Goal: Task Accomplishment & Management: Use online tool/utility

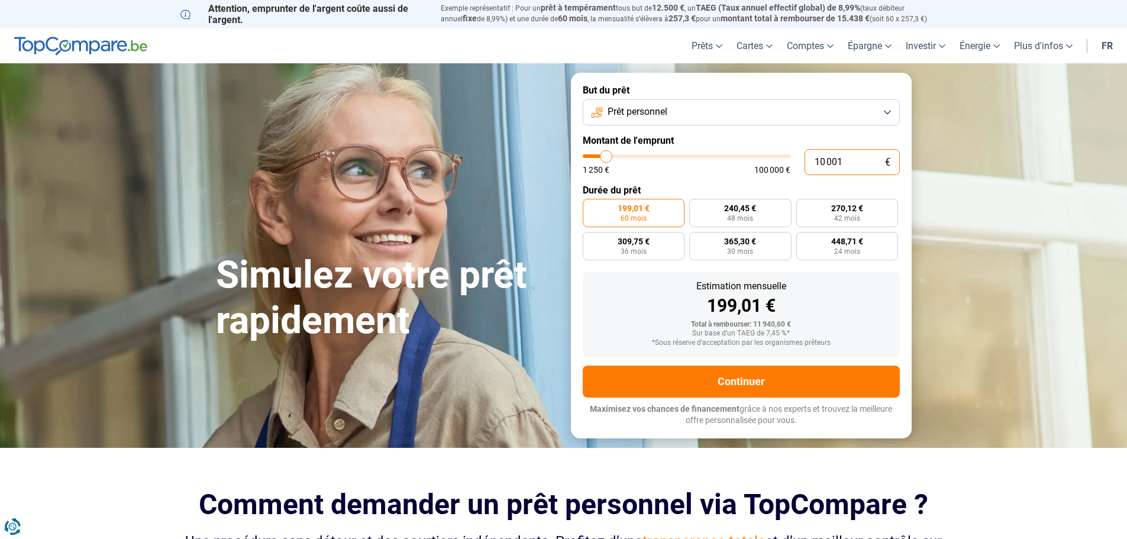
drag, startPoint x: 825, startPoint y: 160, endPoint x: 813, endPoint y: 158, distance: 12.1
click at [813, 158] on input "10 001" at bounding box center [852, 162] width 95 height 26
type input "1 001"
type input "1250"
type input "15 001"
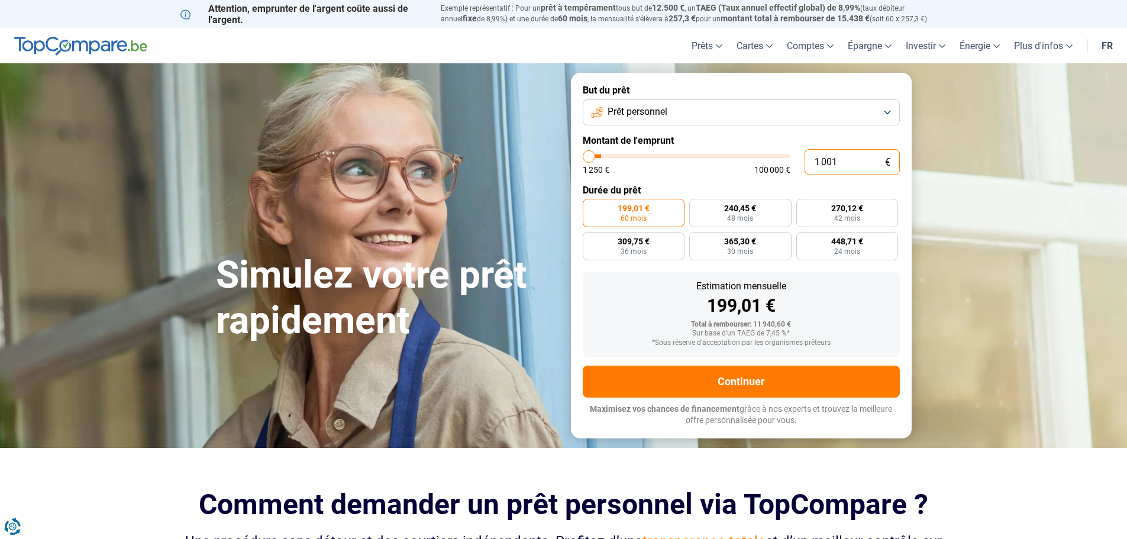
type input "15000"
type input "15 001"
type input "15000"
radio input "false"
click at [783, 131] on form "But du prêt Prêt personnel Montant de l'emprunt 15 001 € 1 250 € 100 000 € Duré…" at bounding box center [741, 255] width 341 height 365
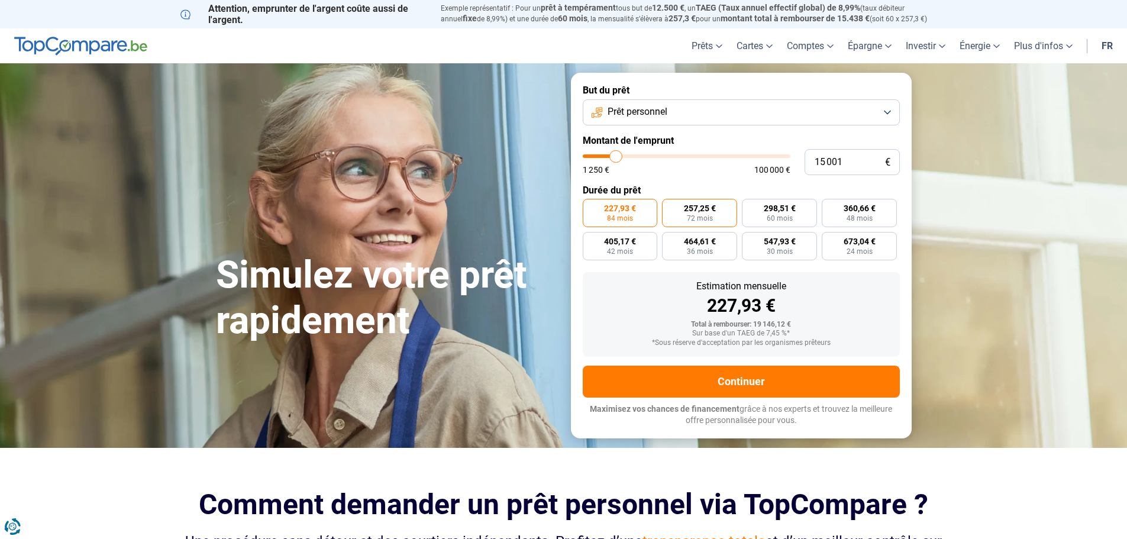
click at [703, 212] on span "257,25 €" at bounding box center [700, 208] width 32 height 8
click at [670, 206] on input "257,25 € 72 mois" at bounding box center [666, 203] width 8 height 8
radio input "true"
click at [795, 254] on label "547,93 € 30 mois" at bounding box center [779, 246] width 75 height 28
click at [750, 240] on input "547,93 € 30 mois" at bounding box center [746, 236] width 8 height 8
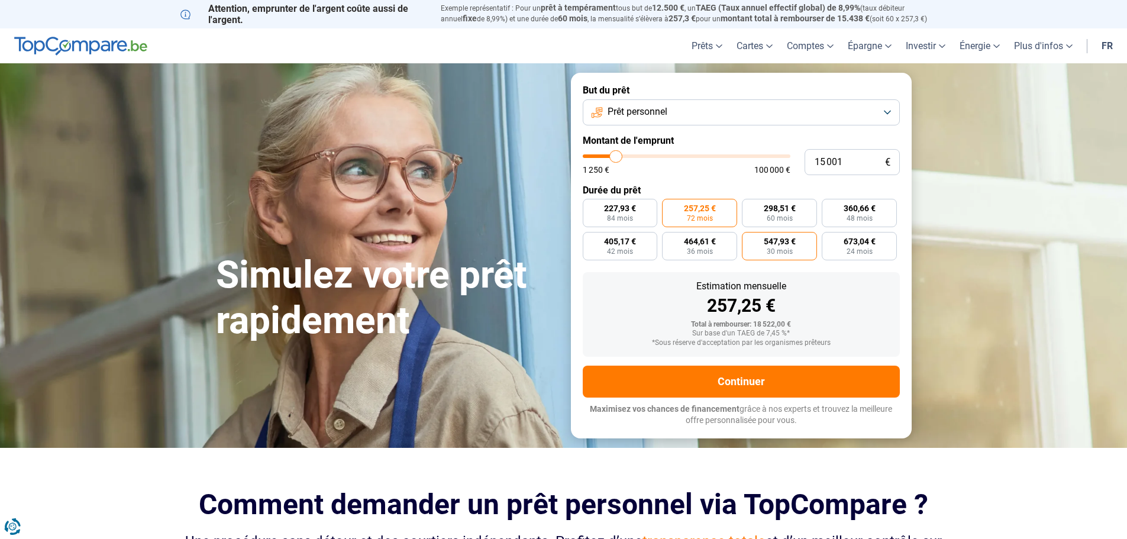
radio input "true"
click at [693, 251] on span "36 mois" at bounding box center [700, 251] width 26 height 7
click at [670, 240] on input "464,61 € 36 mois" at bounding box center [666, 236] width 8 height 8
radio input "true"
type input "8 750"
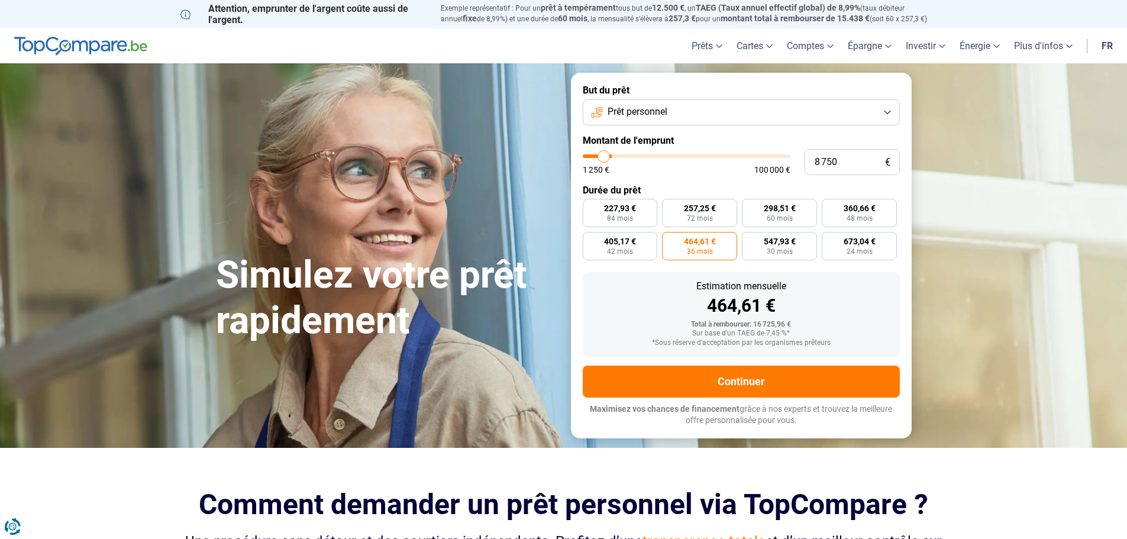
type input "8750"
click at [603, 157] on input "range" at bounding box center [687, 156] width 208 height 4
radio input "true"
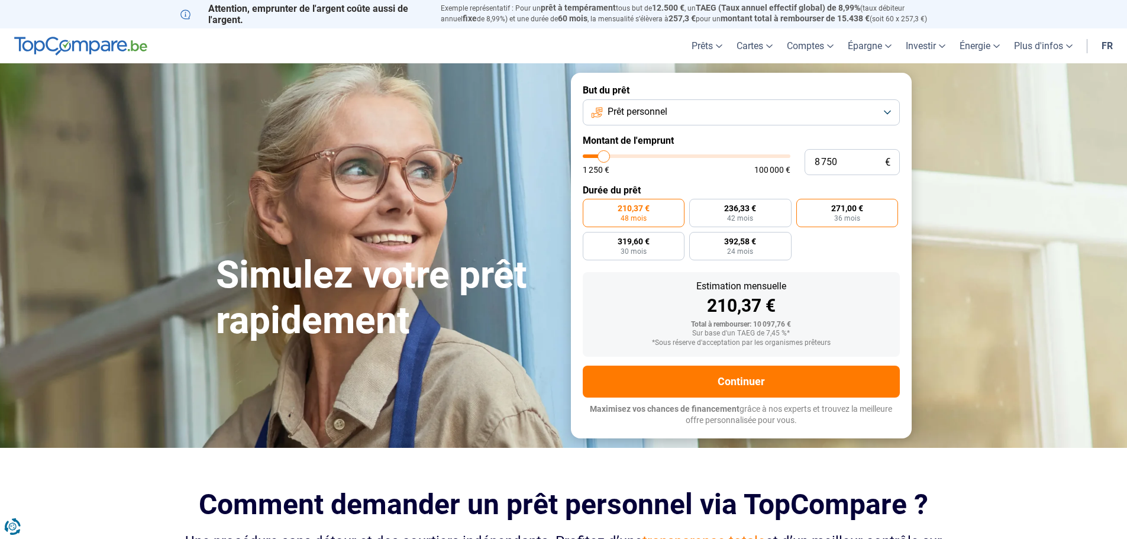
click at [842, 212] on span "271,00 €" at bounding box center [847, 208] width 32 height 8
click at [804, 206] on input "271,00 € 36 mois" at bounding box center [800, 203] width 8 height 8
radio input "true"
click at [599, 157] on input "range" at bounding box center [687, 156] width 208 height 4
type input "5 750"
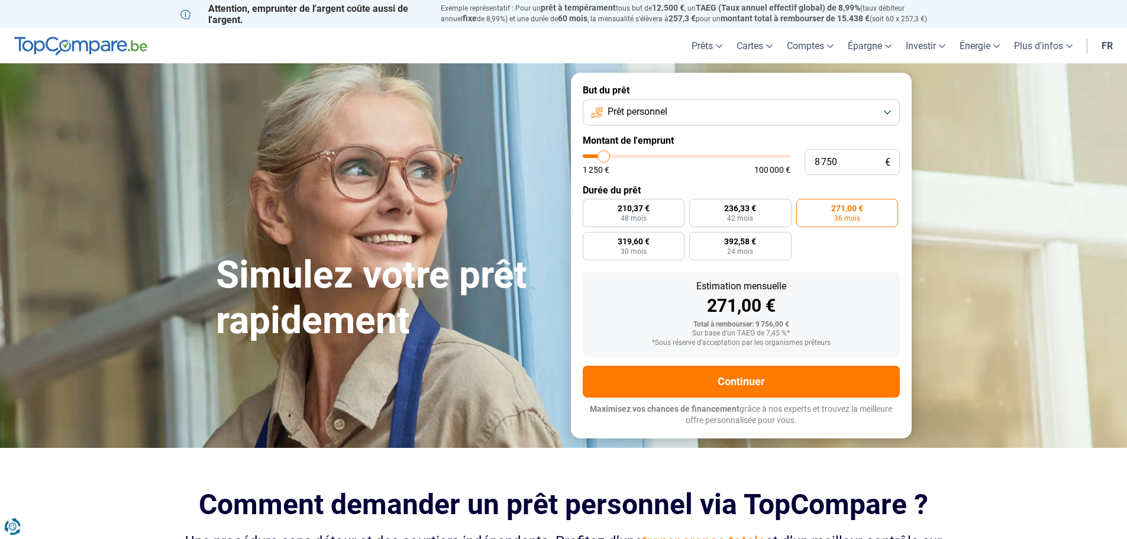
type input "5750"
type input "5 500"
type input "5500"
type input "5 250"
type input "5250"
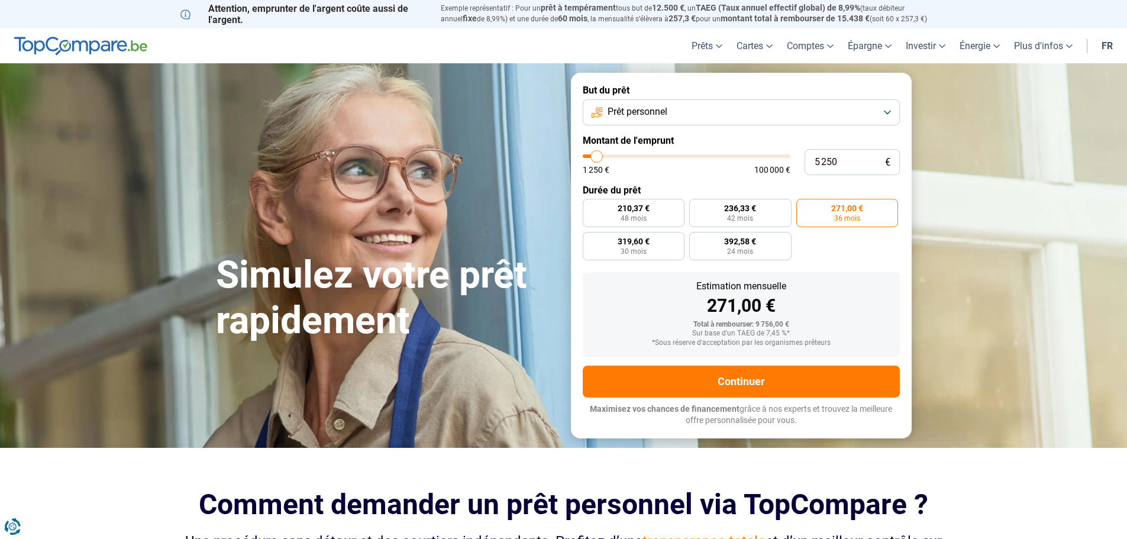
type input "5 500"
type input "5500"
type input "5 750"
type input "5750"
type input "6 000"
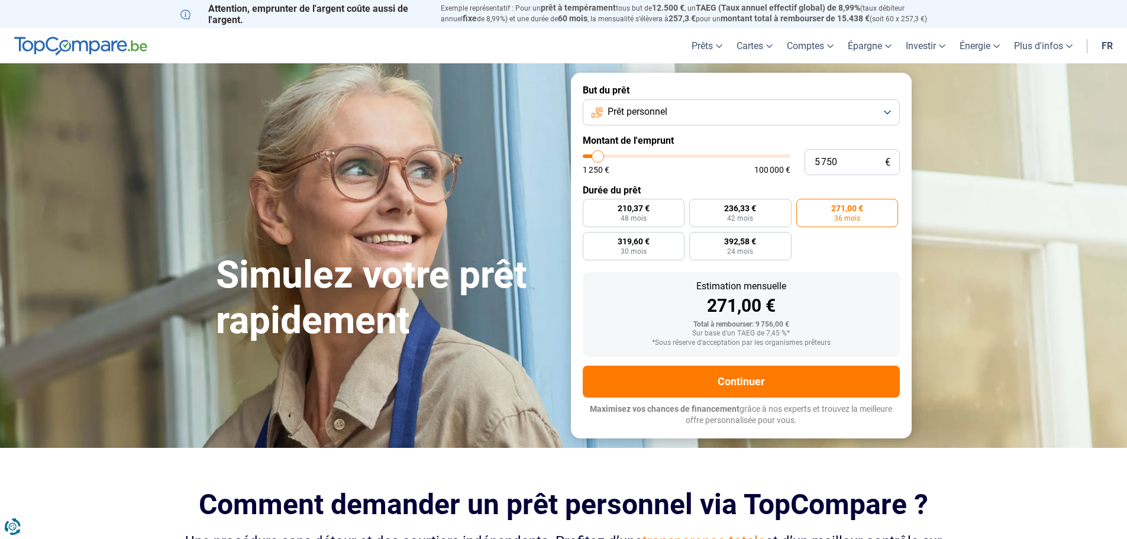
type input "6000"
type input "6 500"
type input "6500"
type input "6 750"
type input "6750"
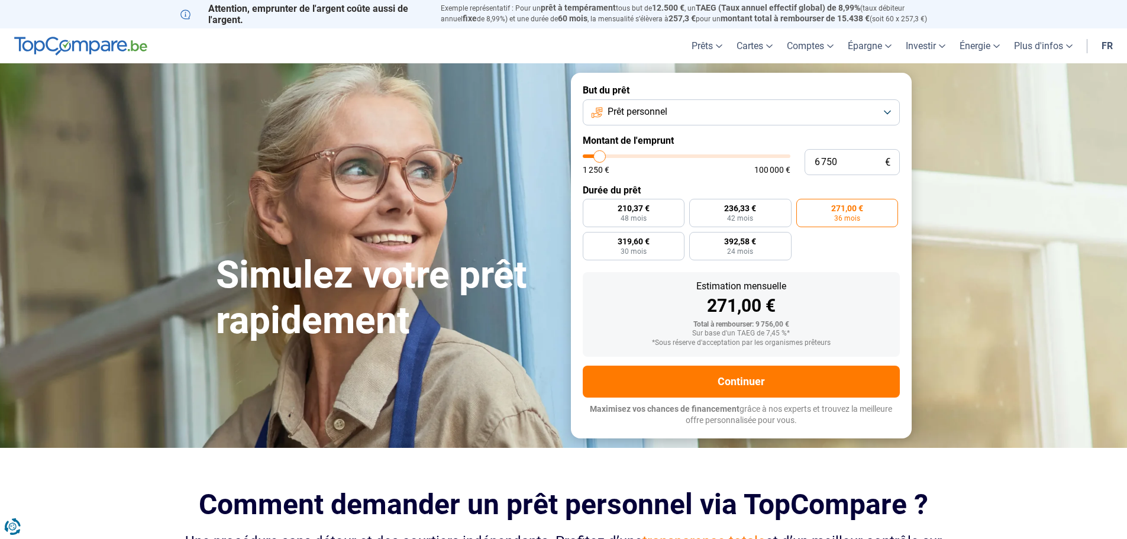
click at [600, 157] on input "range" at bounding box center [687, 156] width 208 height 4
radio input "true"
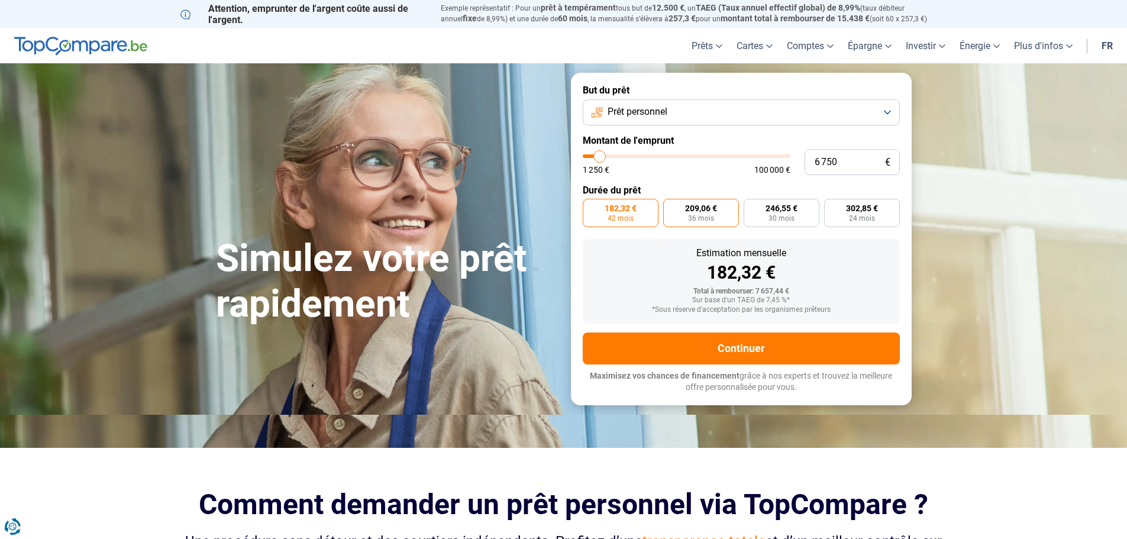
click at [731, 219] on label "209,06 € 36 mois" at bounding box center [701, 213] width 76 height 28
click at [671, 206] on input "209,06 € 36 mois" at bounding box center [667, 203] width 8 height 8
radio input "true"
